Goal: Task Accomplishment & Management: Use online tool/utility

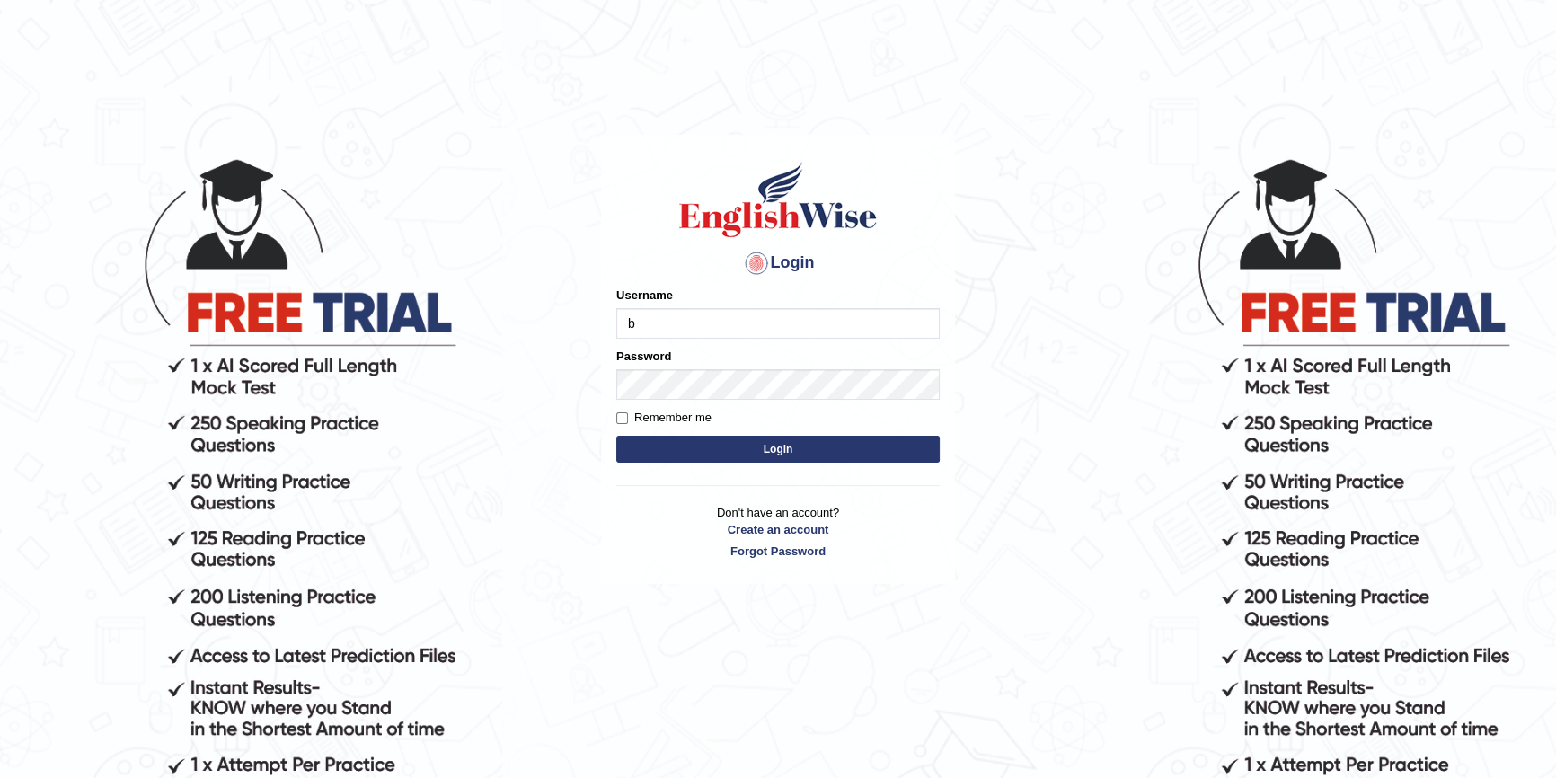
type input "Biagc"
click at [807, 451] on button "Login" at bounding box center [777, 449] width 323 height 27
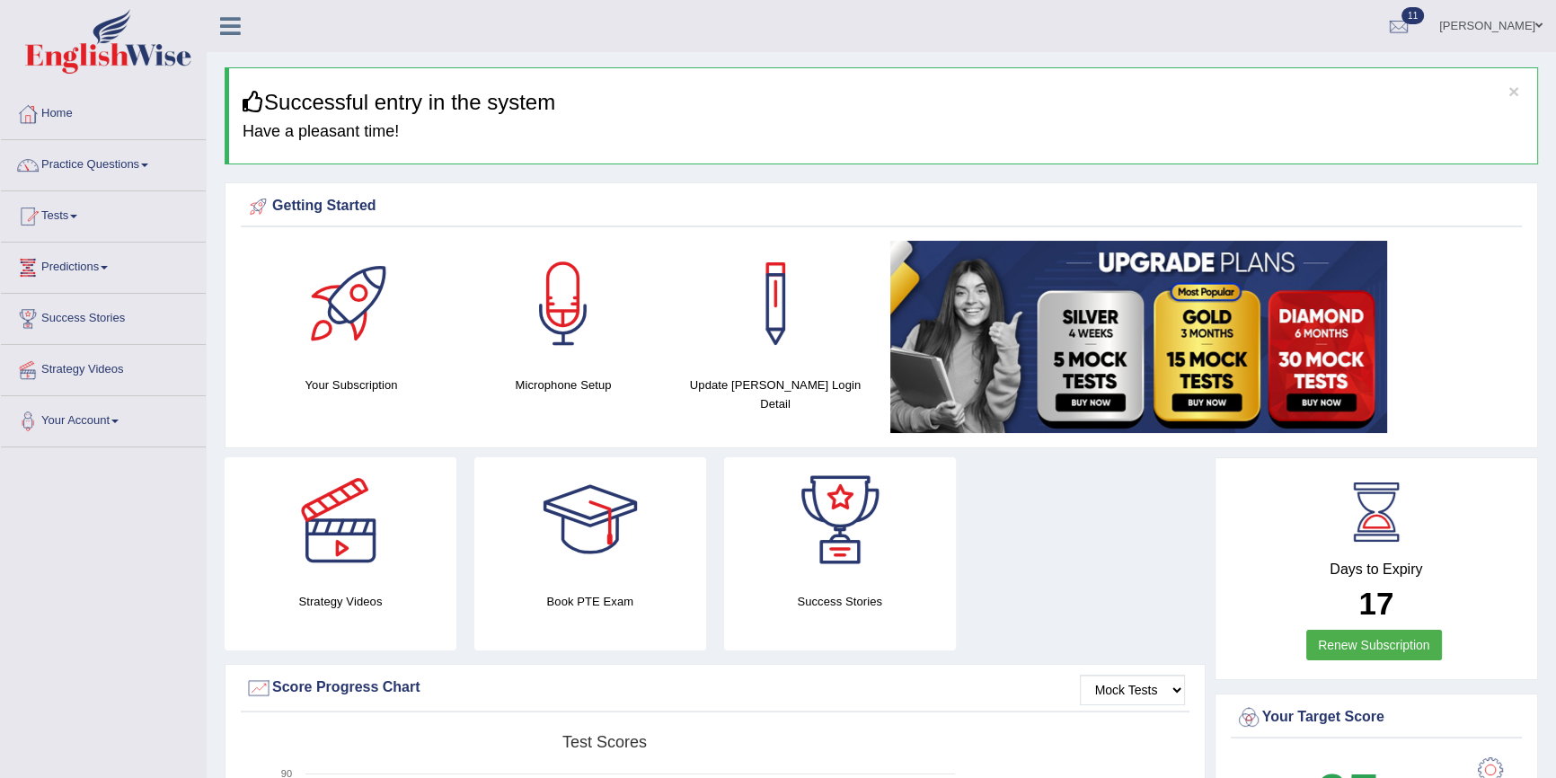
click at [66, 212] on link "Tests" at bounding box center [103, 213] width 205 height 45
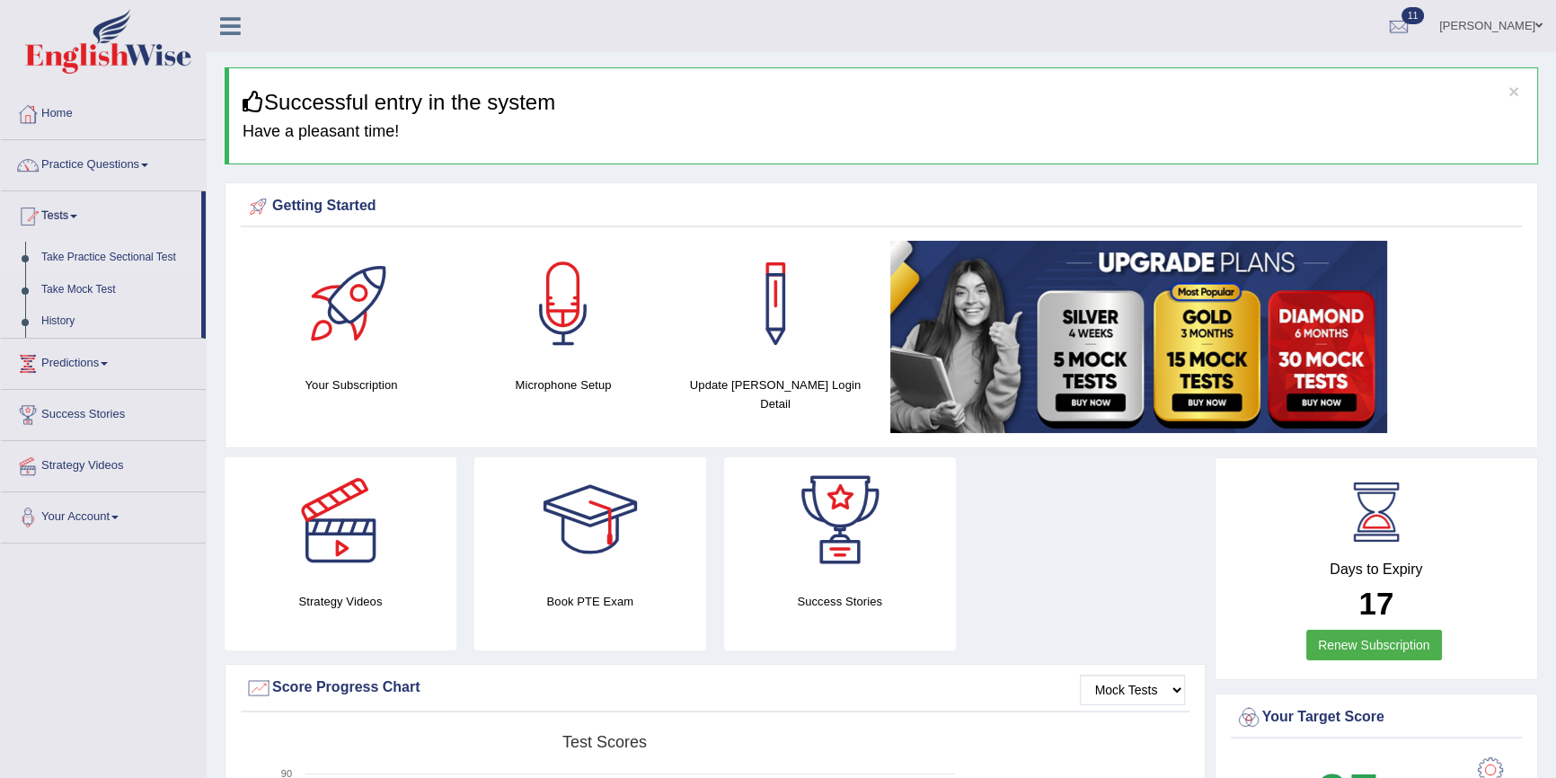
click at [117, 254] on link "Take Practice Sectional Test" at bounding box center [117, 258] width 168 height 32
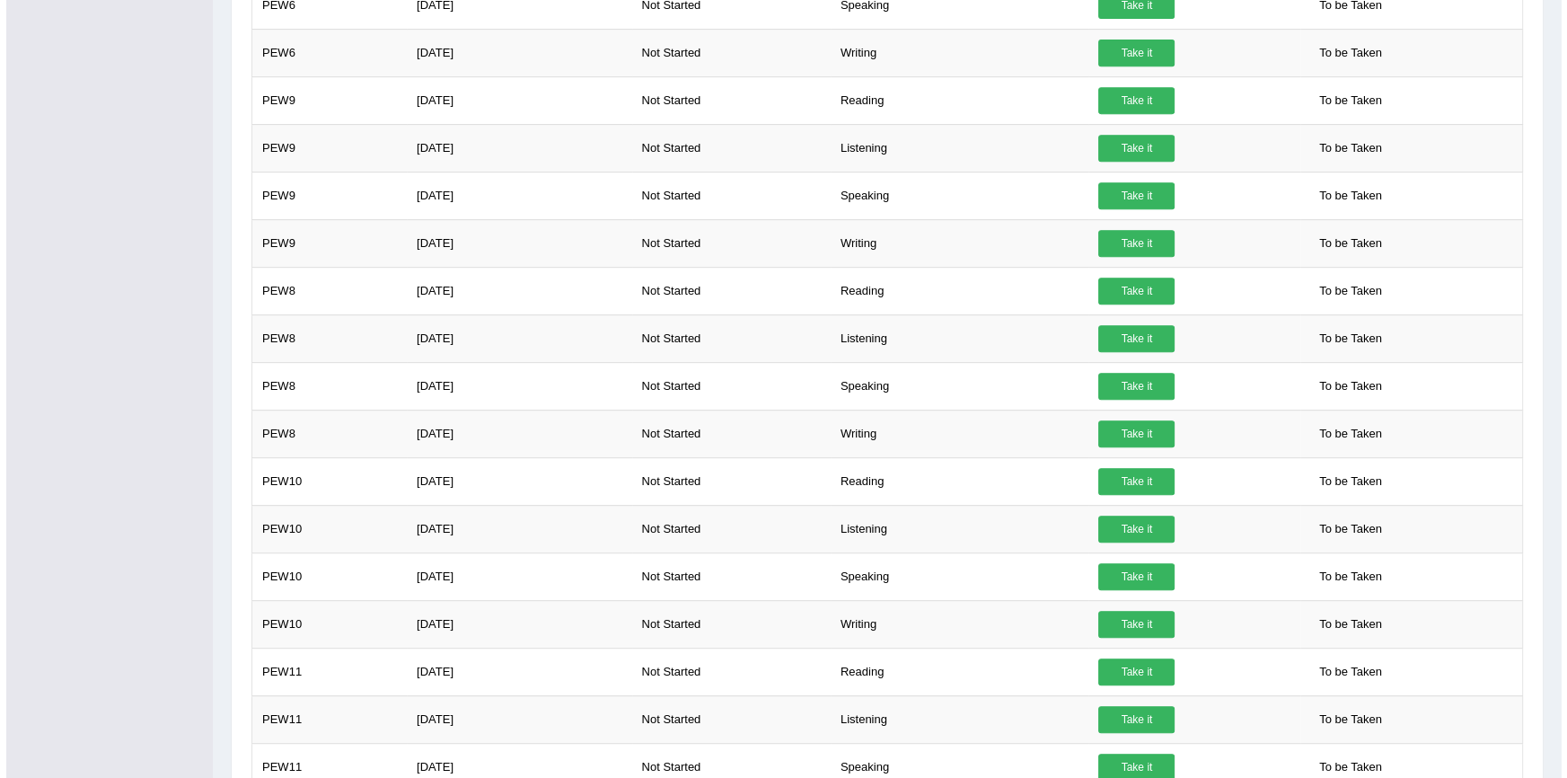
scroll to position [1177, 0]
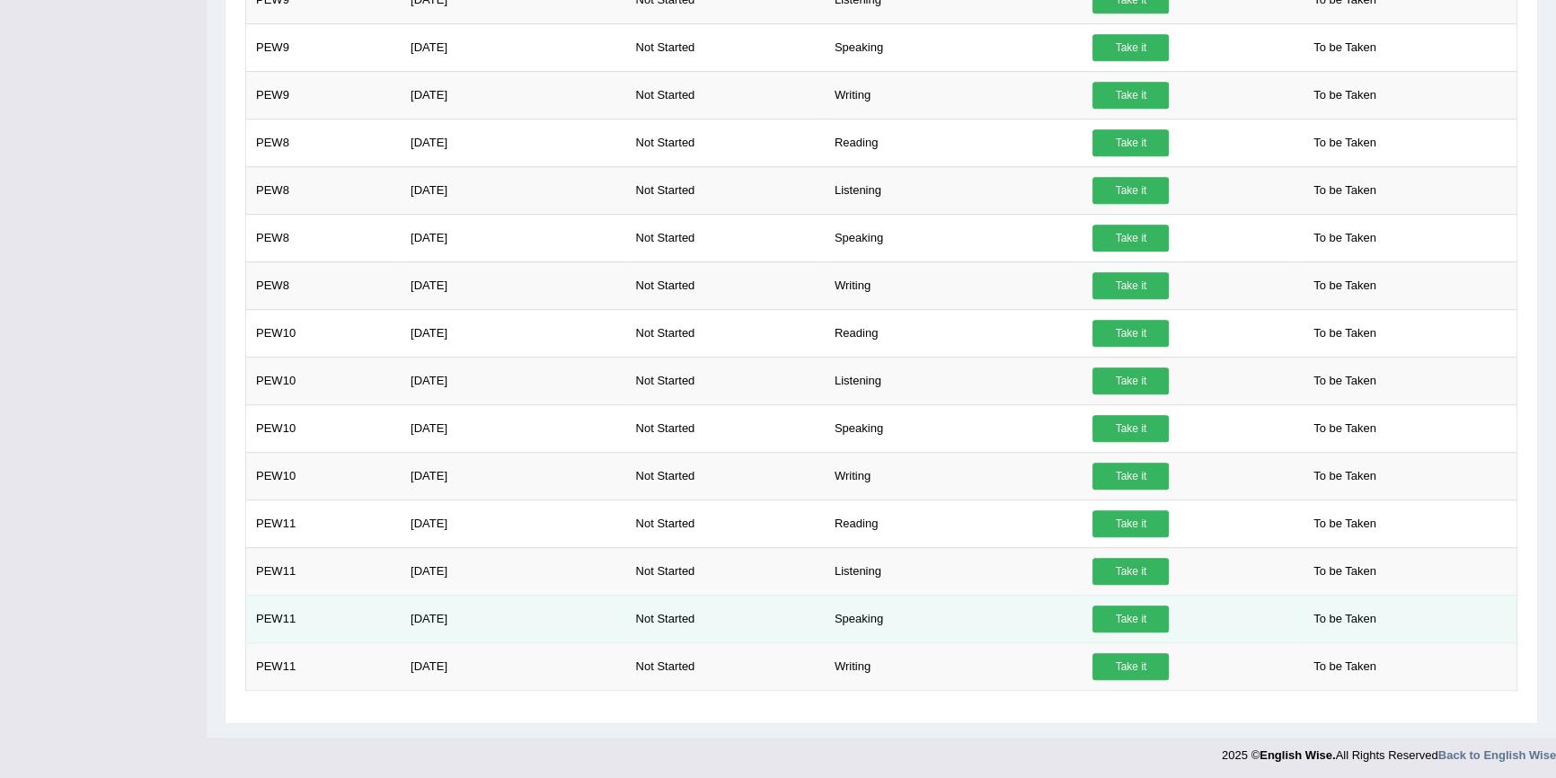
click at [1134, 615] on link "Take it" at bounding box center [1130, 618] width 76 height 27
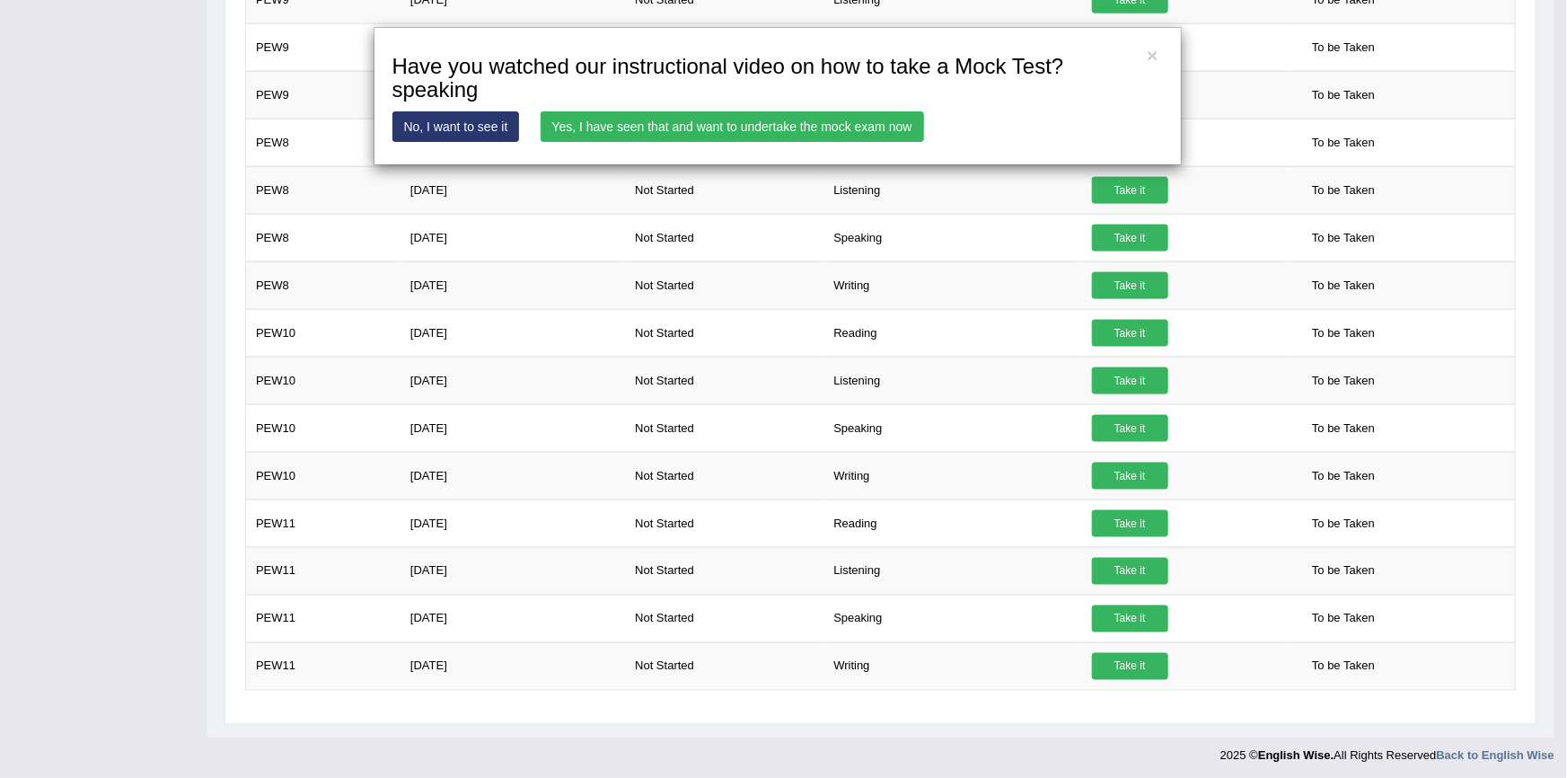
click at [629, 132] on link "Yes, I have seen that and want to undertake the mock exam now" at bounding box center [732, 126] width 383 height 31
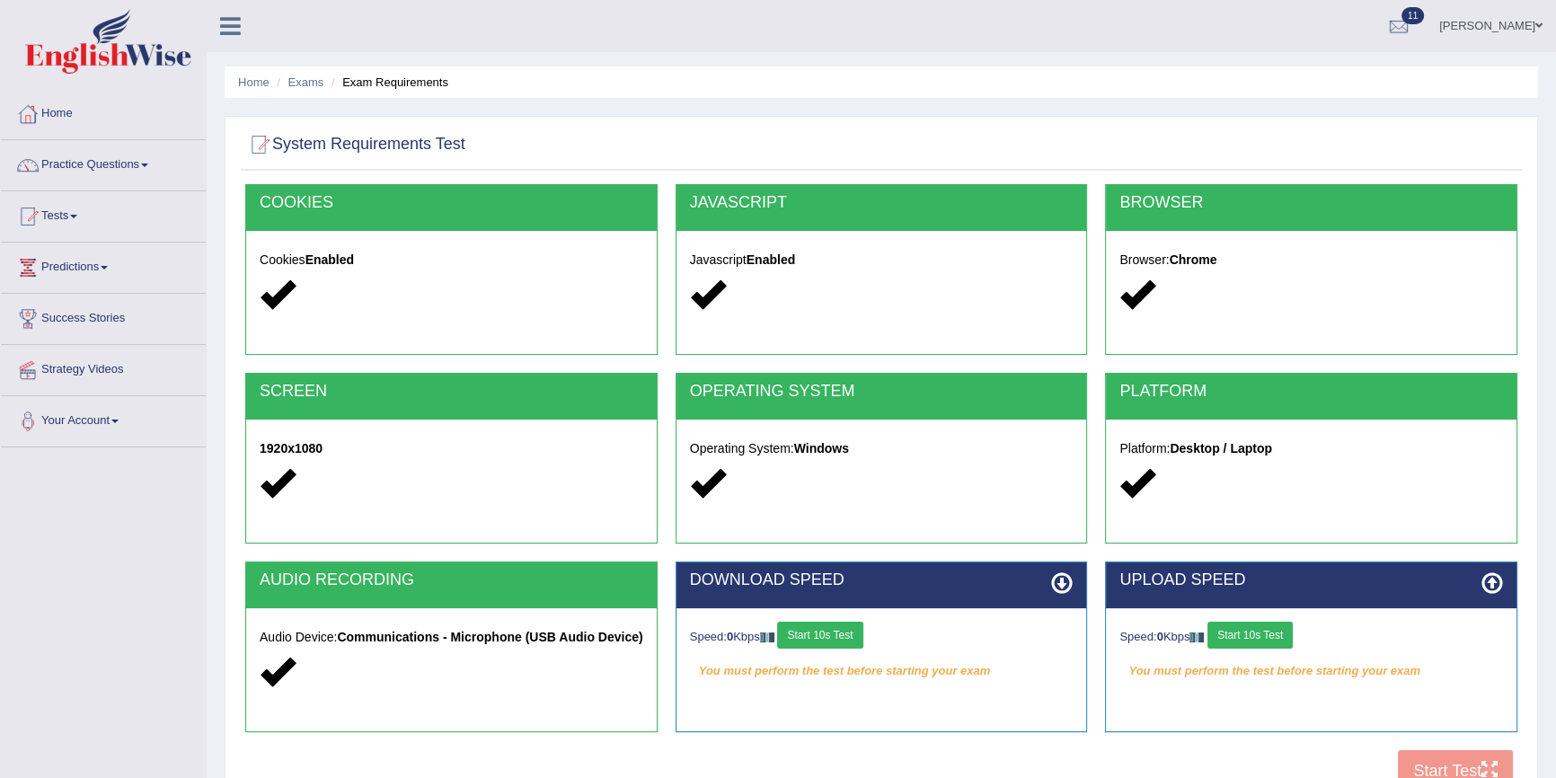
drag, startPoint x: 1065, startPoint y: 580, endPoint x: 1136, endPoint y: 577, distance: 71.0
click at [1065, 580] on icon at bounding box center [1062, 583] width 22 height 22
drag, startPoint x: 1500, startPoint y: 574, endPoint x: 1265, endPoint y: 643, distance: 244.4
click at [1494, 574] on icon at bounding box center [1492, 583] width 22 height 22
drag, startPoint x: 1261, startPoint y: 640, endPoint x: 979, endPoint y: 622, distance: 282.6
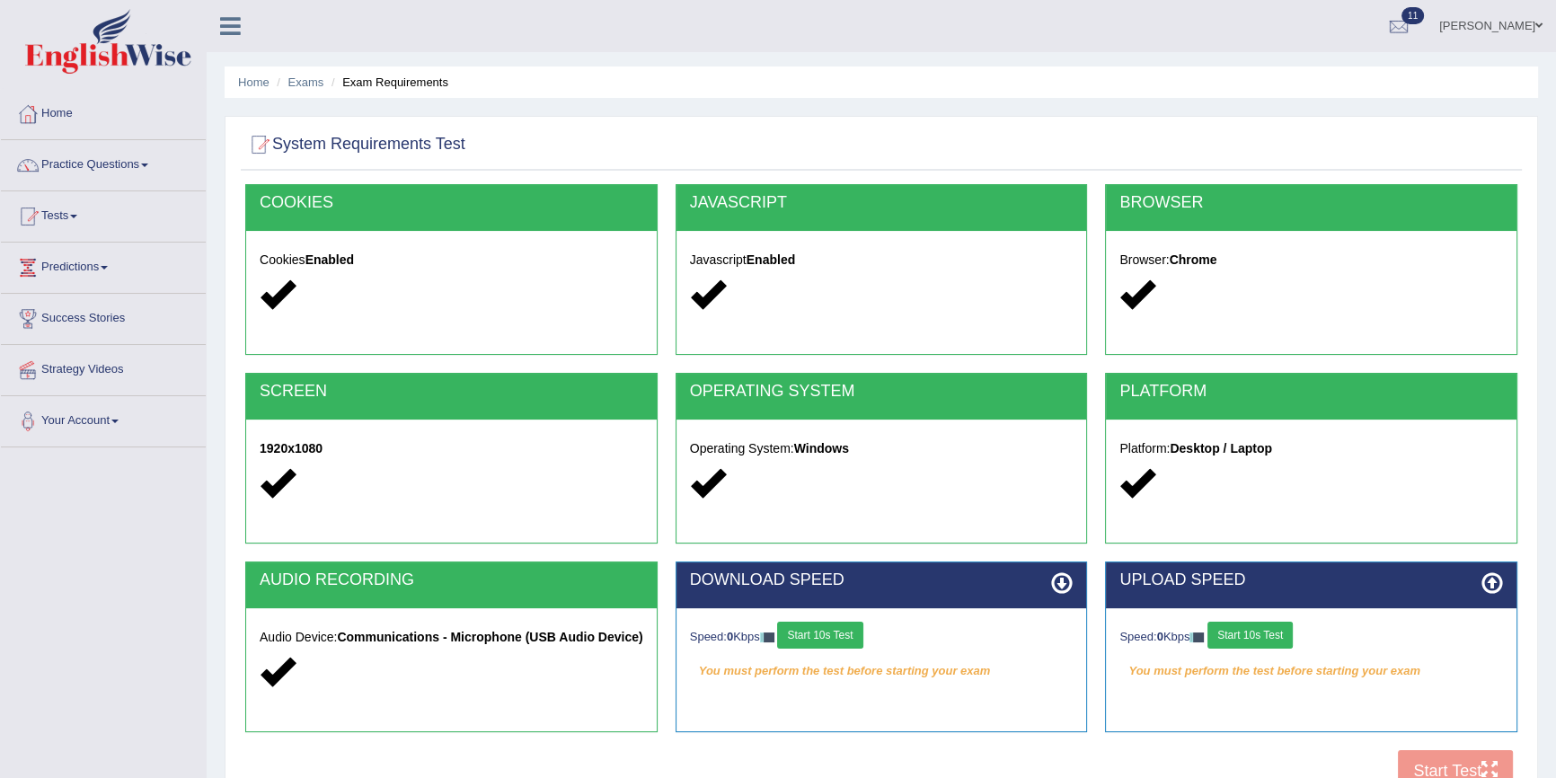
click at [1256, 641] on button "Start 10s Test" at bounding box center [1249, 634] width 85 height 27
click at [860, 627] on div "Speed: 0 Kbps Start 10s Test" at bounding box center [881, 636] width 383 height 31
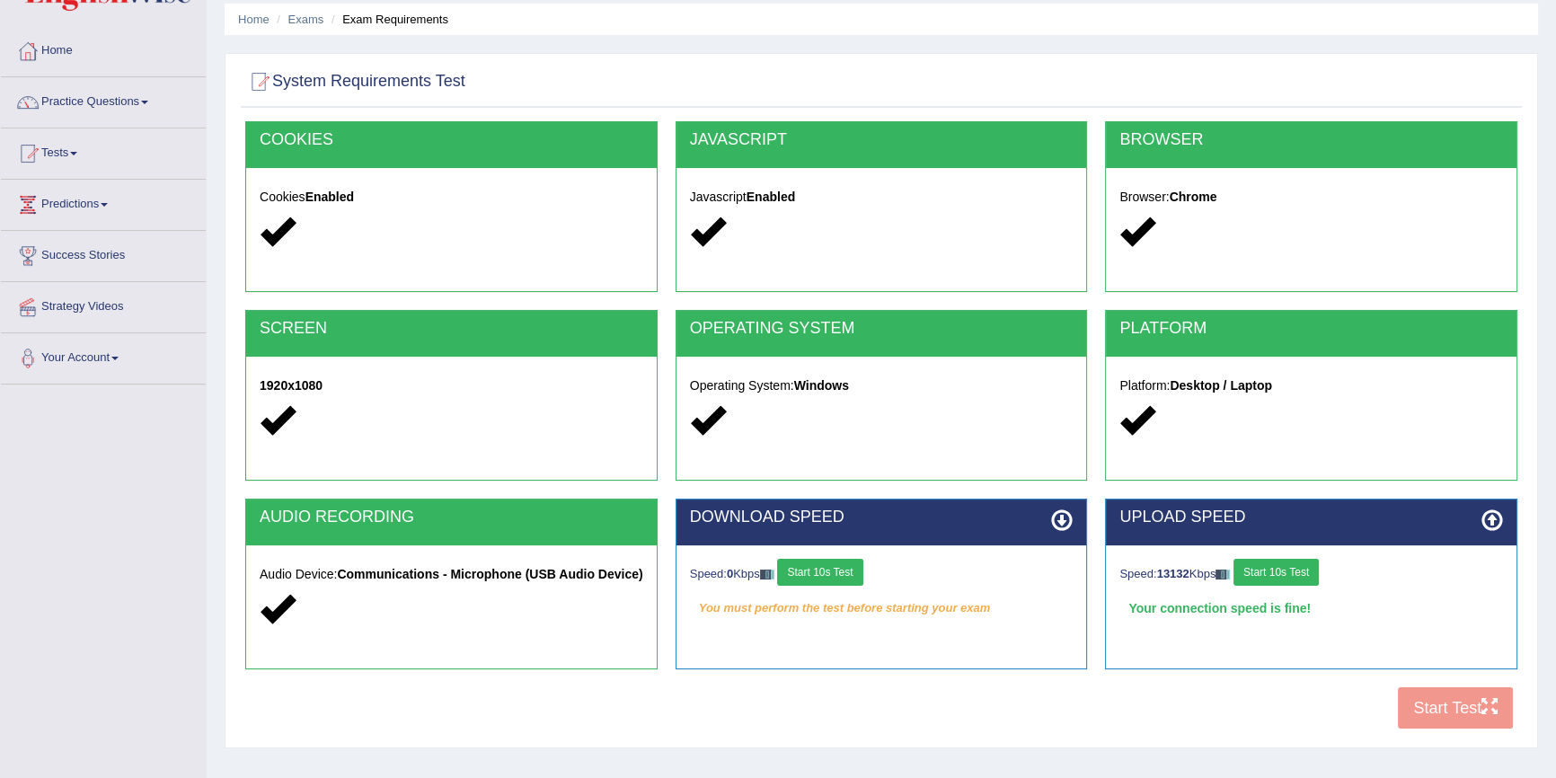
scroll to position [164, 0]
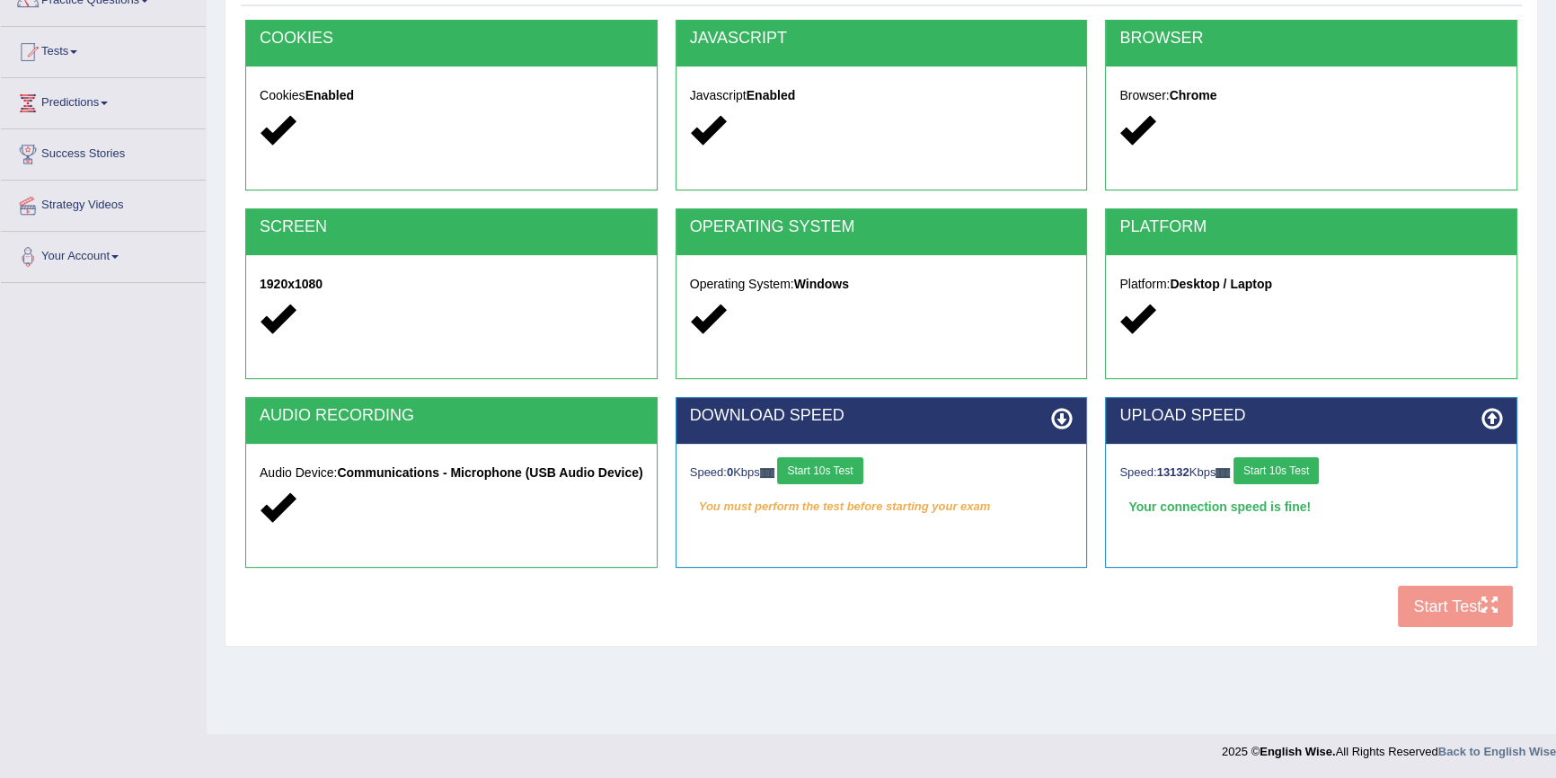
click at [851, 467] on button "Start 10s Test" at bounding box center [819, 470] width 85 height 27
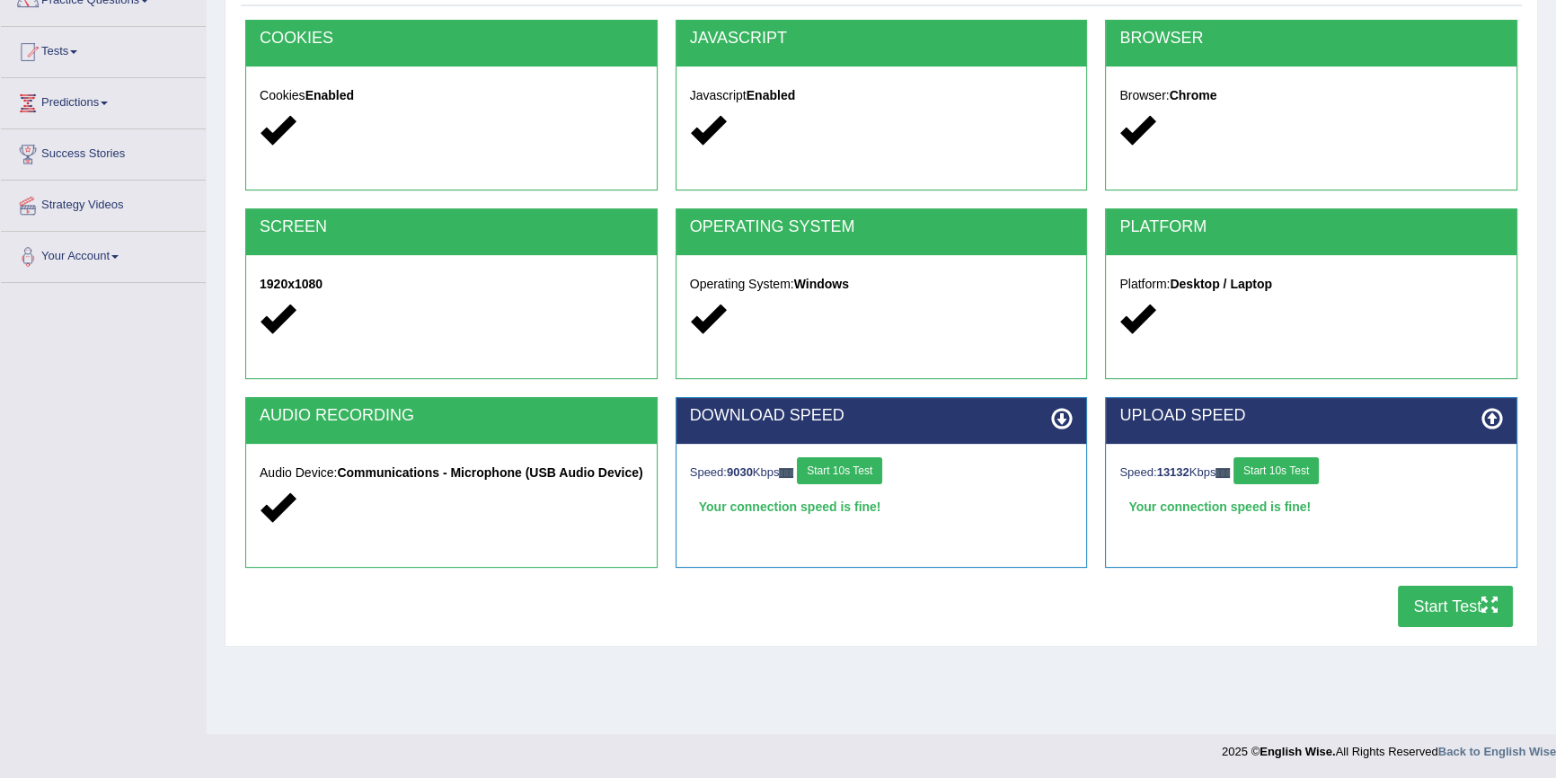
click at [1290, 471] on button "Start 10s Test" at bounding box center [1275, 470] width 85 height 27
drag, startPoint x: 1431, startPoint y: 606, endPoint x: 1419, endPoint y: 602, distance: 12.5
click at [1429, 607] on button "Start Test" at bounding box center [1454, 606] width 115 height 41
